Goal: Transaction & Acquisition: Book appointment/travel/reservation

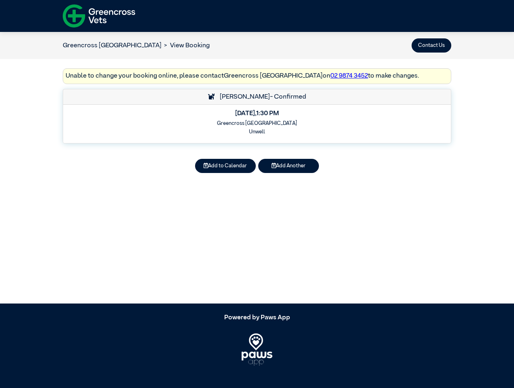
click at [431, 45] on button "Contact Us" at bounding box center [431, 45] width 40 height 14
click at [225, 166] on button "Add to Calendar" at bounding box center [225, 166] width 61 height 14
click at [288, 166] on button "Add Another" at bounding box center [288, 166] width 61 height 14
